Goal: Task Accomplishment & Management: Use online tool/utility

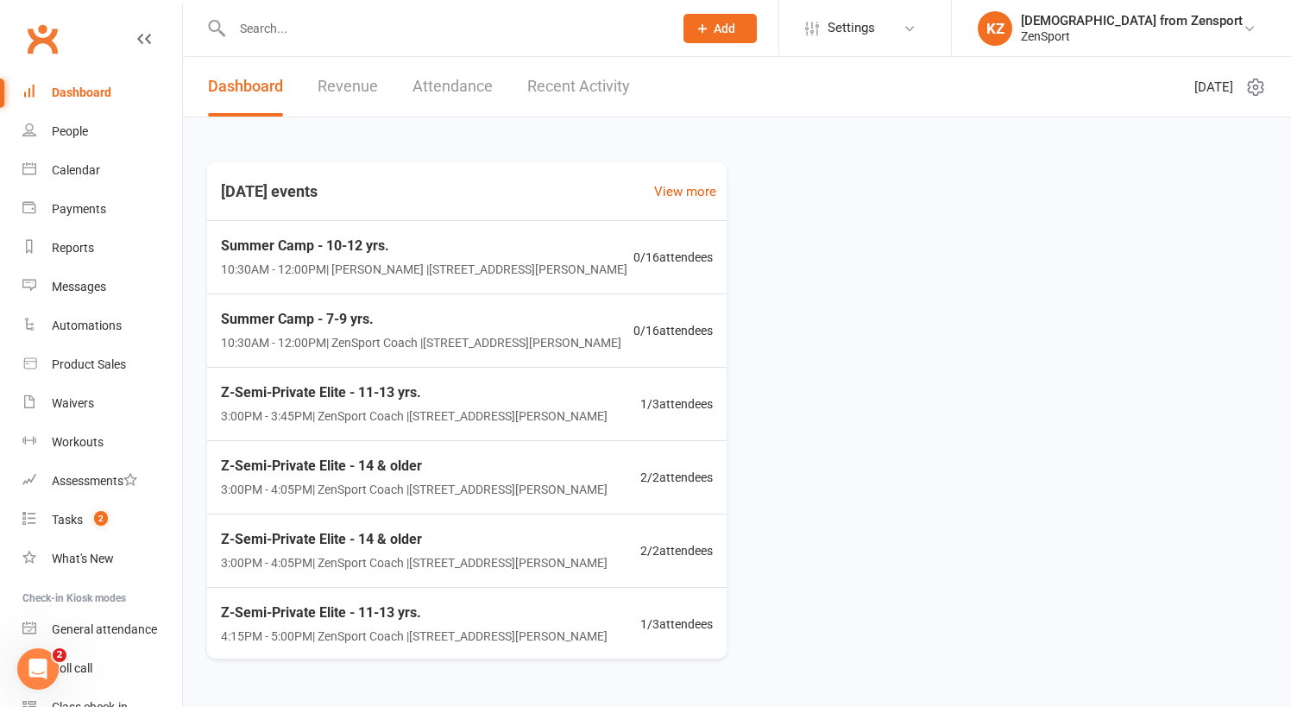
click at [267, 34] on input "text" at bounding box center [444, 28] width 434 height 24
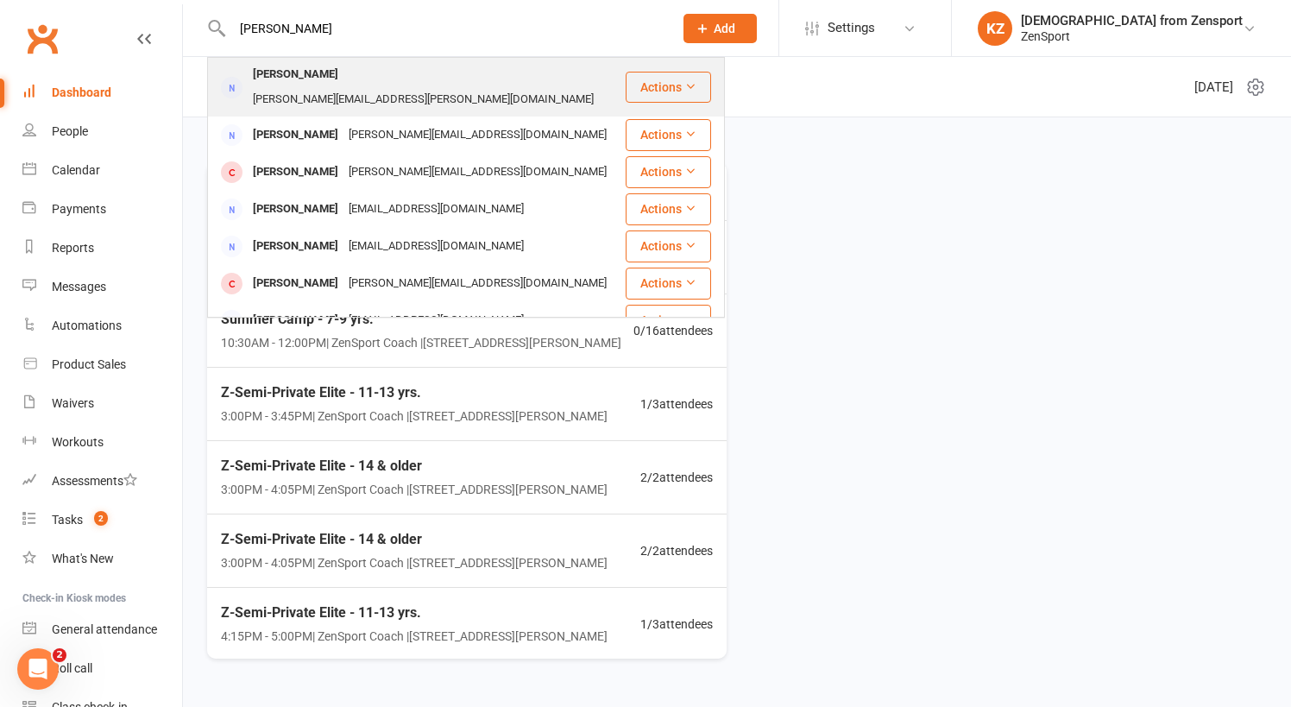
type input "steve ver"
click at [280, 73] on div "[PERSON_NAME]" at bounding box center [296, 74] width 96 height 25
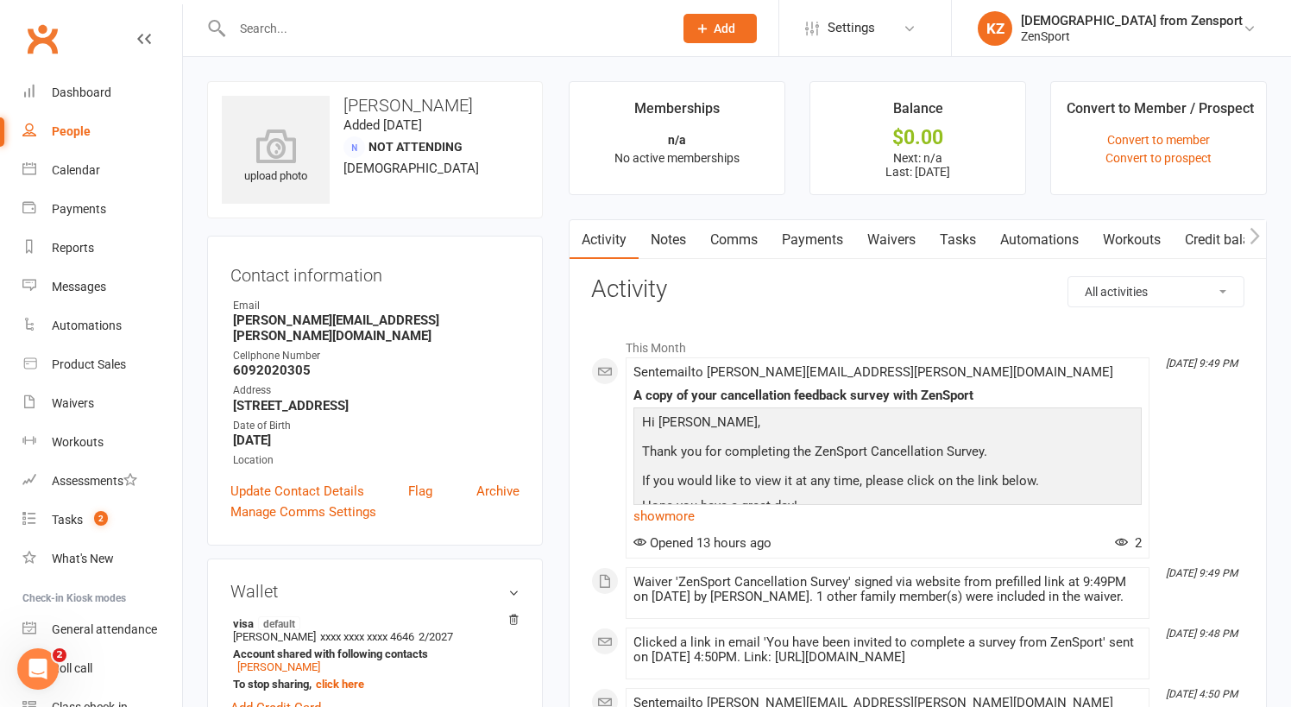
click at [907, 225] on link "Waivers" at bounding box center [891, 240] width 72 height 40
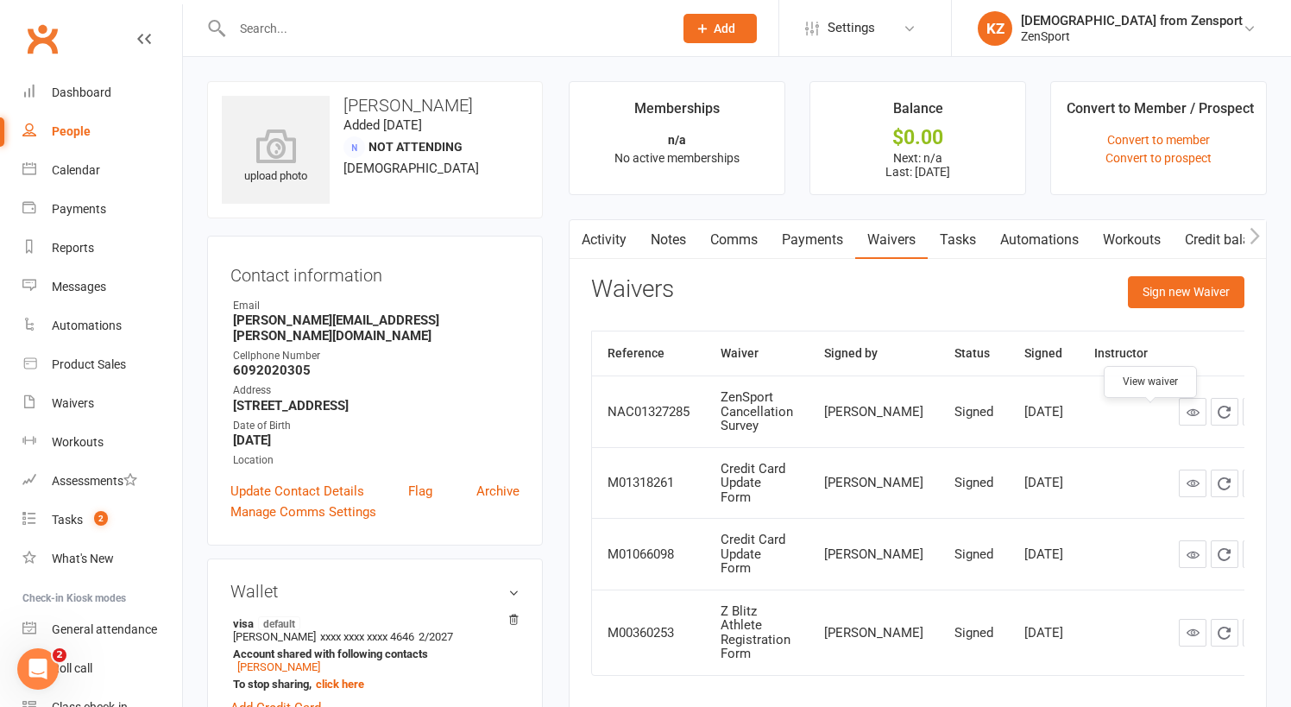
click at [1186, 418] on icon at bounding box center [1192, 411] width 13 height 13
click at [65, 514] on div "Tasks" at bounding box center [67, 519] width 31 height 14
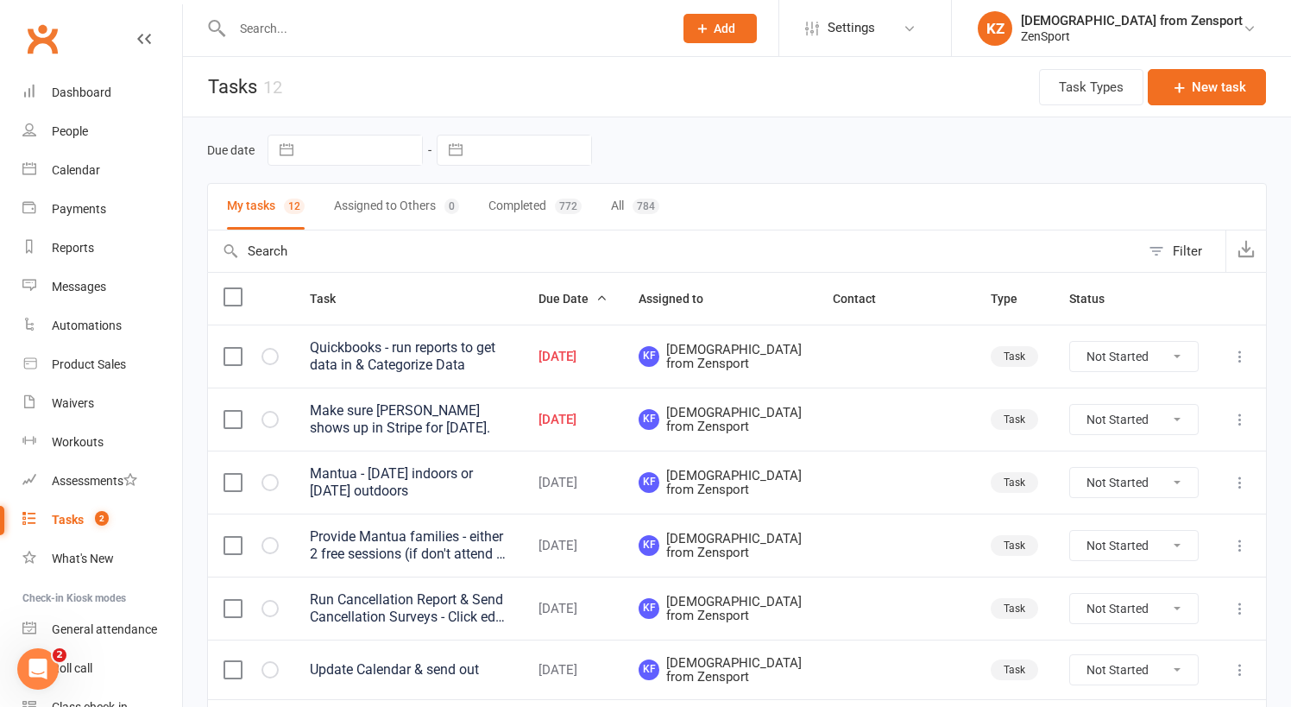
click at [393, 349] on div "Quickbooks - run reports to get data in & Categorize Data" at bounding box center [409, 356] width 198 height 35
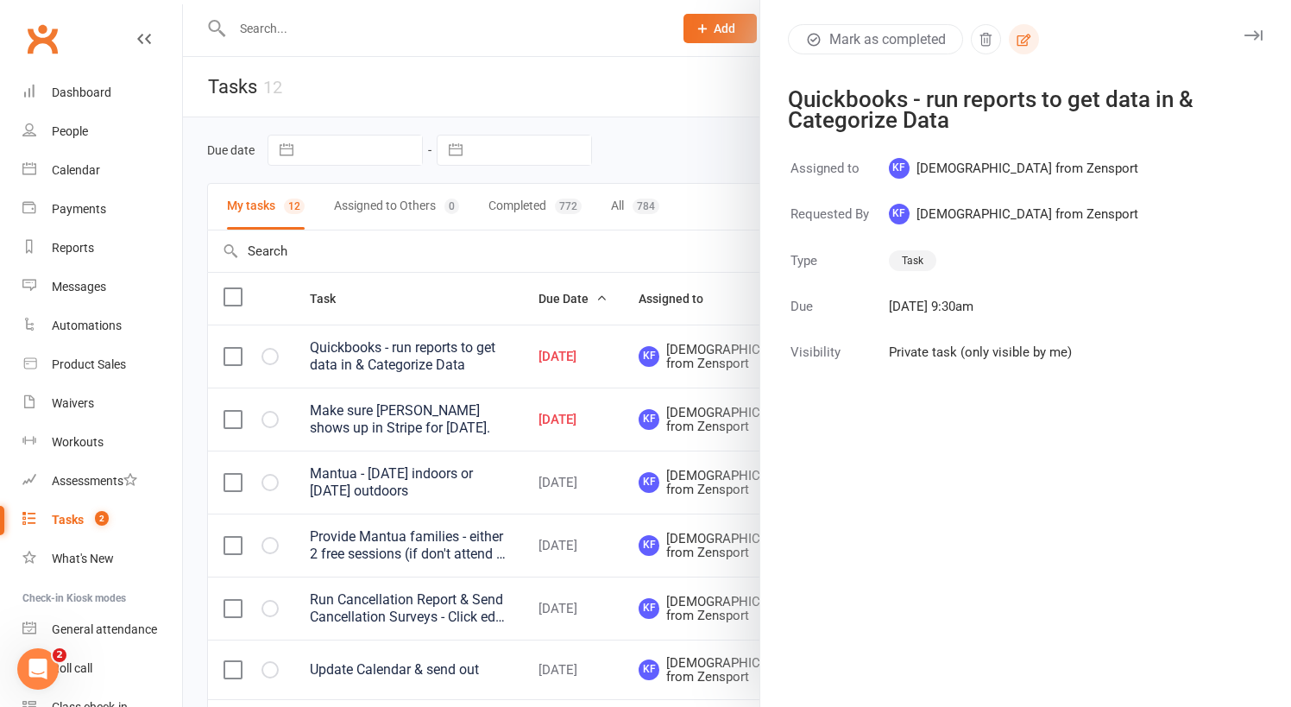
click at [1028, 37] on icon "button" at bounding box center [1023, 40] width 16 height 16
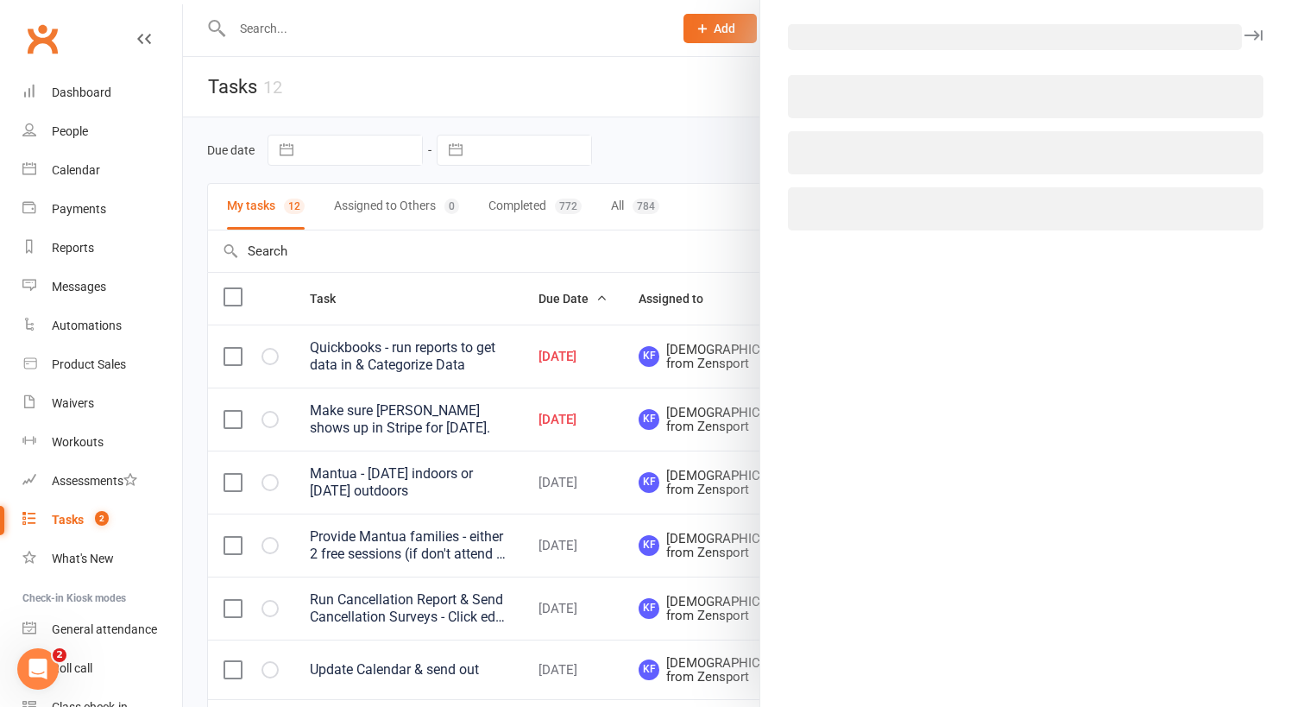
select select "43198"
select select "9788"
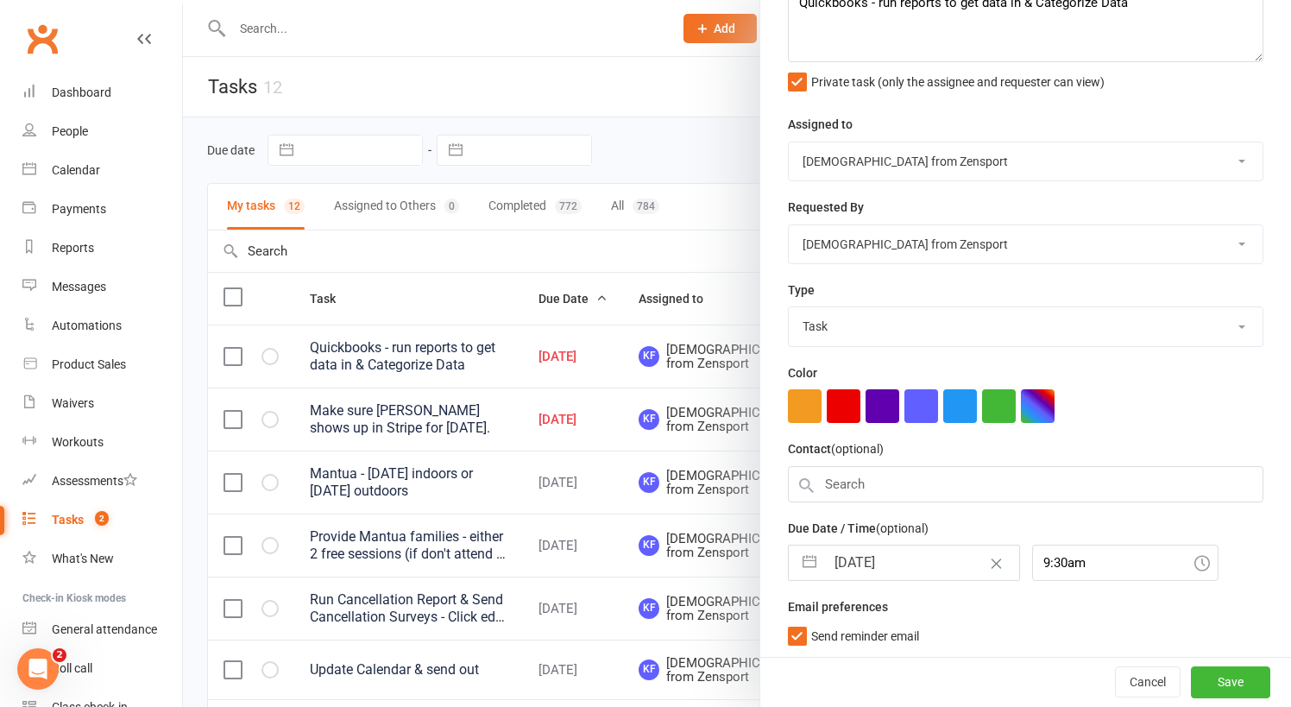
scroll to position [115, 0]
click at [870, 561] on input "12 Aug 2025" at bounding box center [922, 563] width 194 height 35
select select "6"
select select "2025"
select select "7"
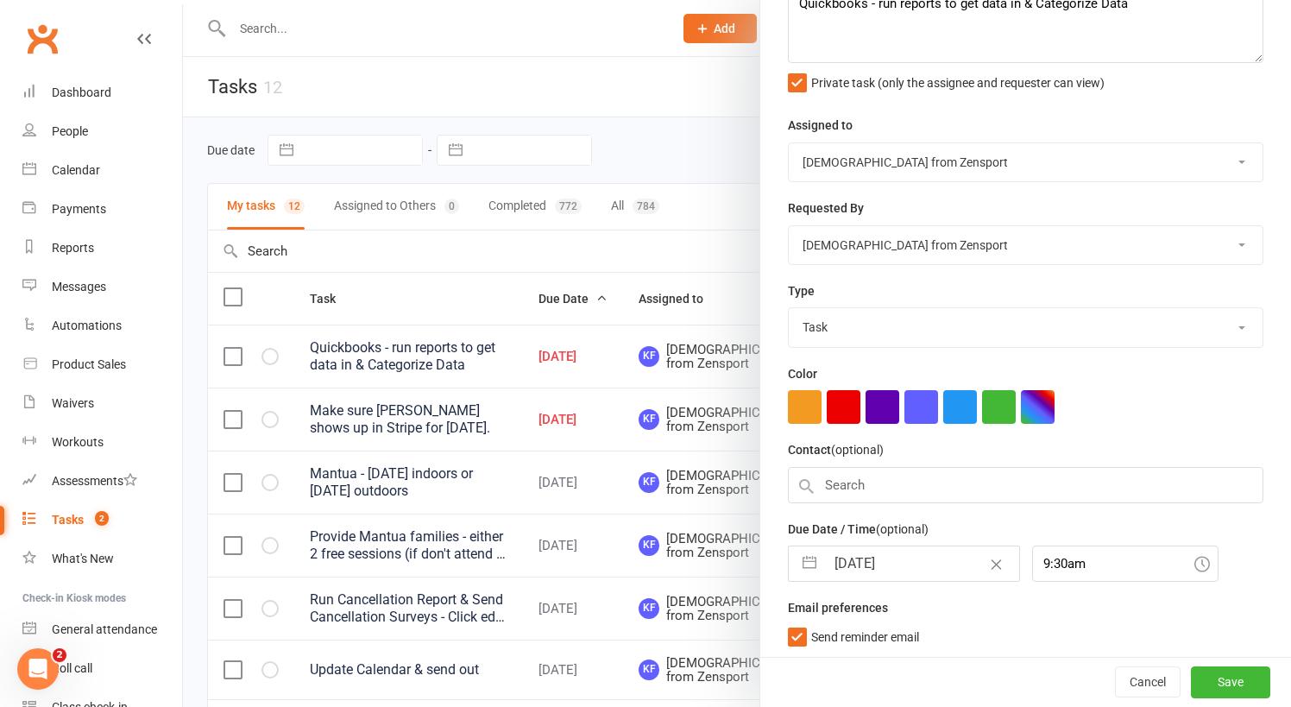
select select "2025"
select select "8"
select select "2025"
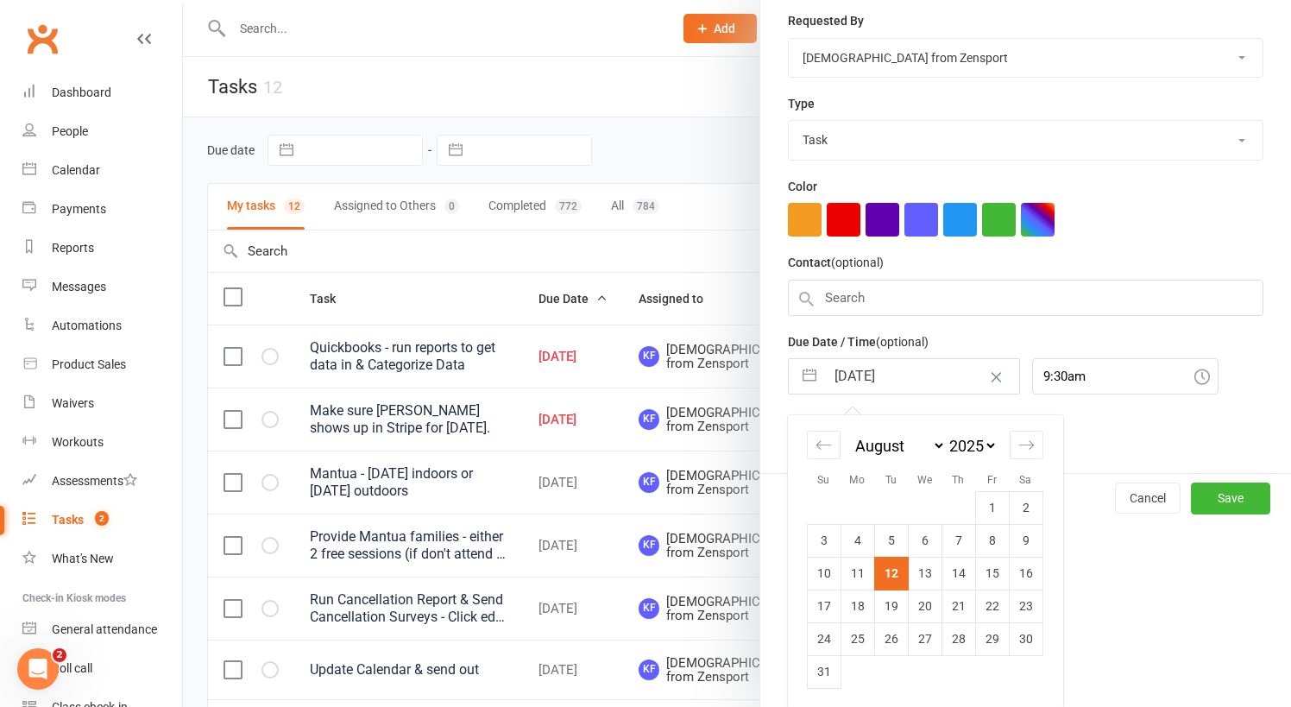
scroll to position [300, 0]
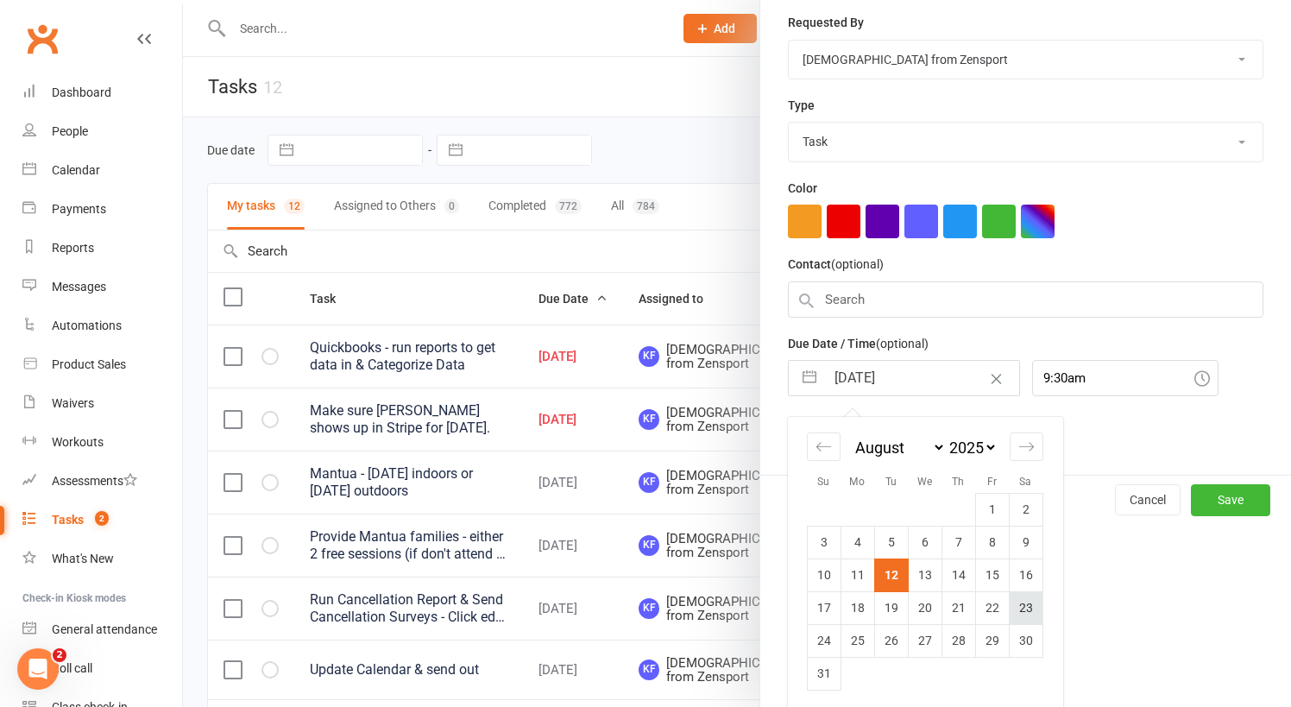
click at [1027, 599] on td "23" at bounding box center [1025, 607] width 34 height 33
type input "23 Aug 2025"
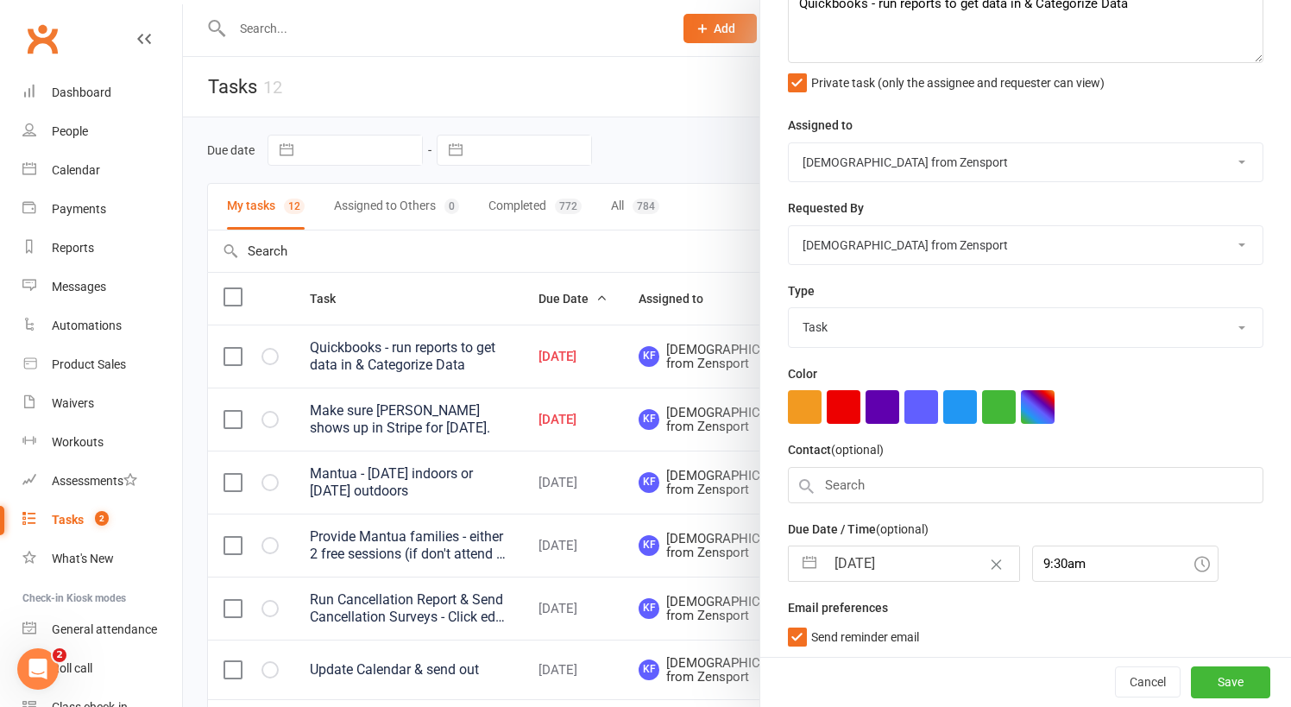
select select "6"
select select "2025"
select select "7"
select select "2025"
select select "8"
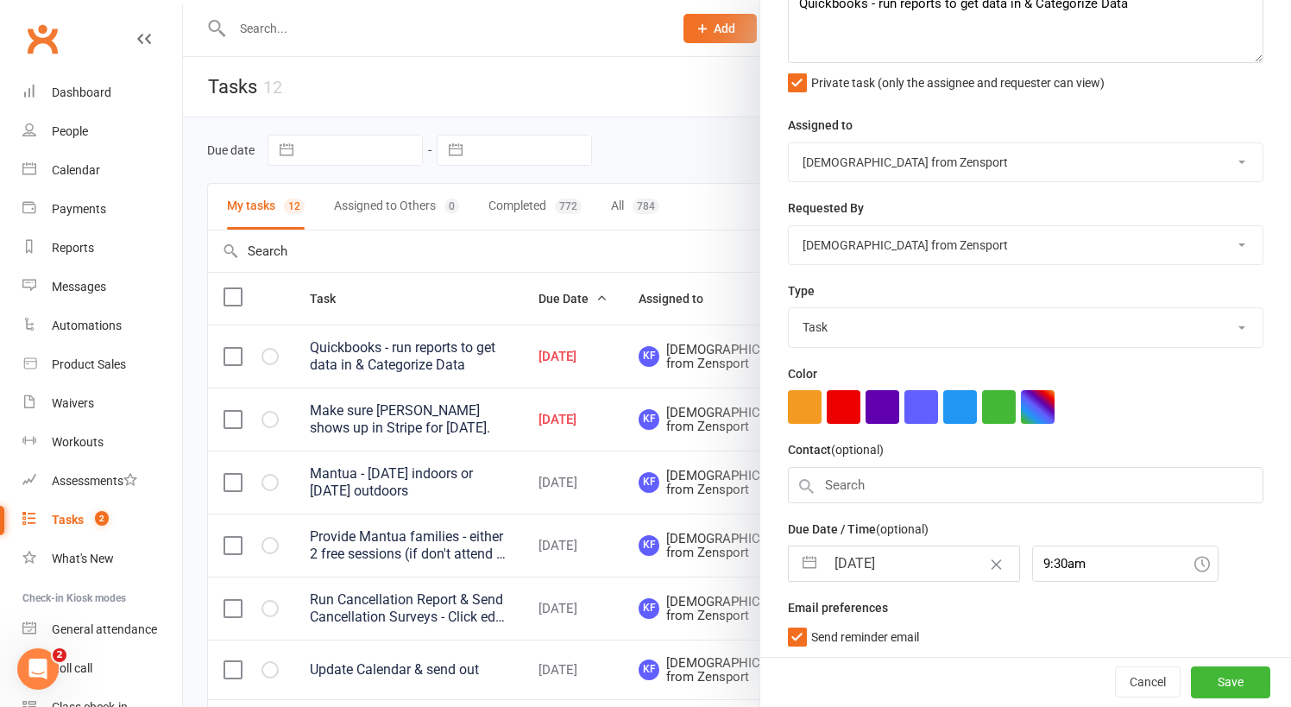
select select "2025"
click at [944, 566] on input "23 Aug 2025" at bounding box center [922, 563] width 194 height 35
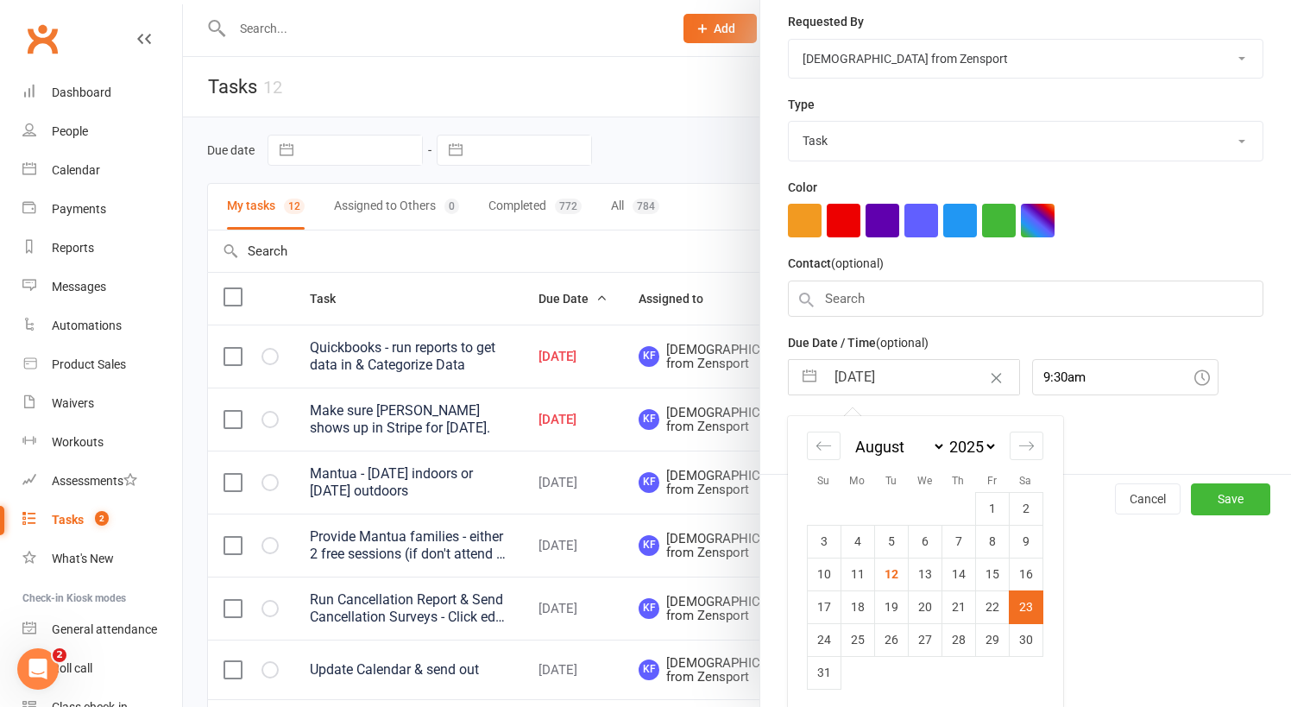
scroll to position [300, 0]
click at [1243, 494] on button "Save" at bounding box center [1230, 499] width 79 height 31
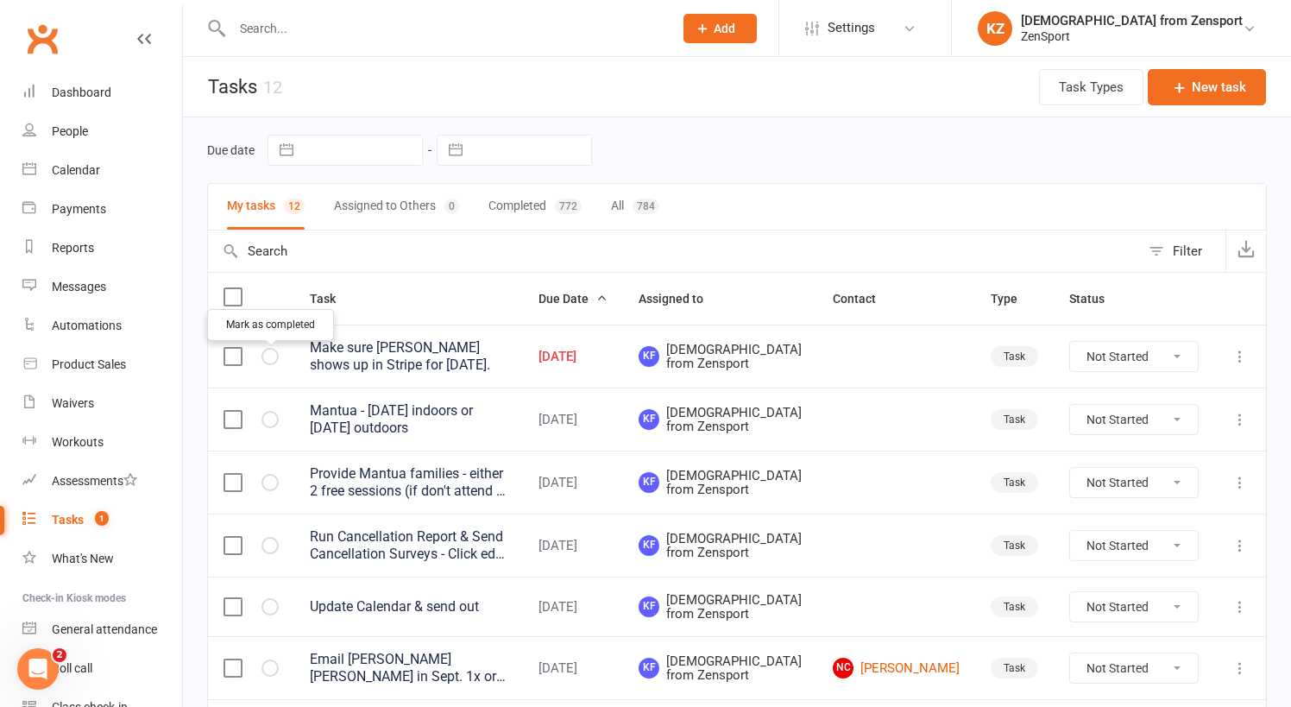
click at [0, 0] on icon "button" at bounding box center [0, 0] width 0 height 0
